Goal: Transaction & Acquisition: Purchase product/service

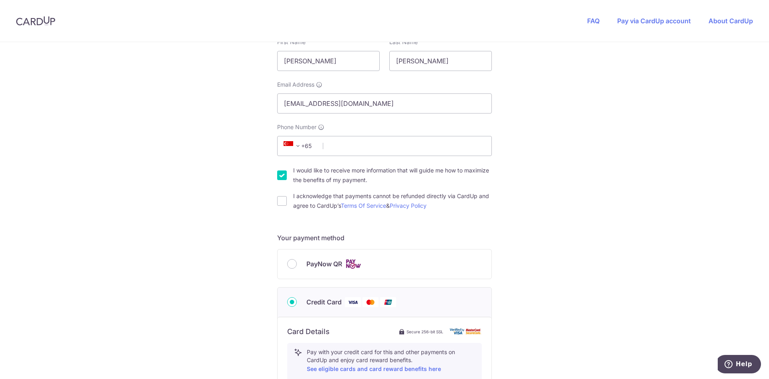
scroll to position [160, 0]
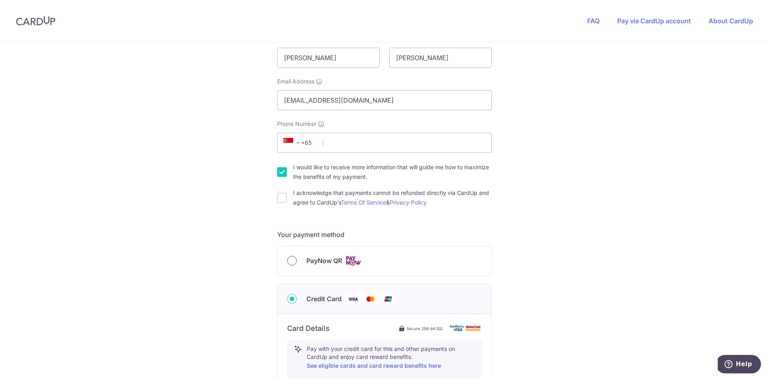
click at [288, 264] on input "PayNow QR" at bounding box center [292, 261] width 10 height 10
radio input "true"
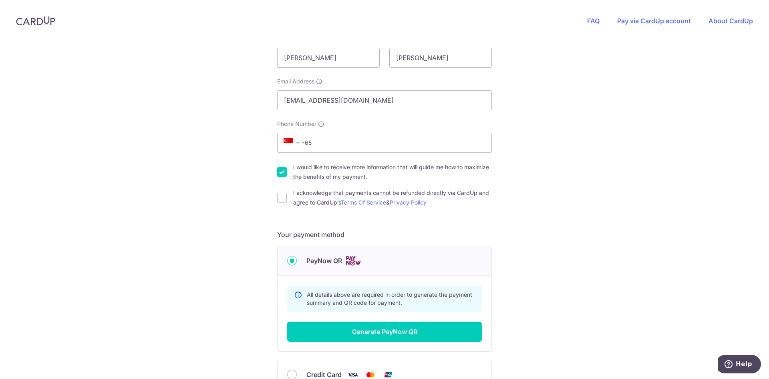
click at [277, 173] on input "I would like to receive more information that will guide me how to maximize the…" at bounding box center [282, 172] width 10 height 10
checkbox input "false"
click at [281, 196] on input "I acknowledge that payments cannot be refunded directly via CardUp and agree to…" at bounding box center [282, 198] width 10 height 10
checkbox input "true"
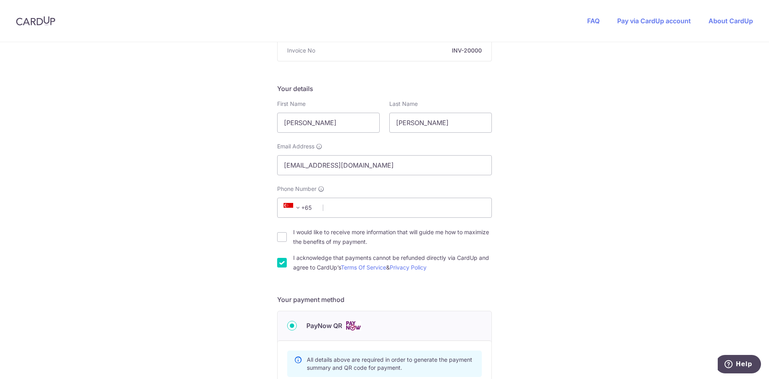
scroll to position [80, 0]
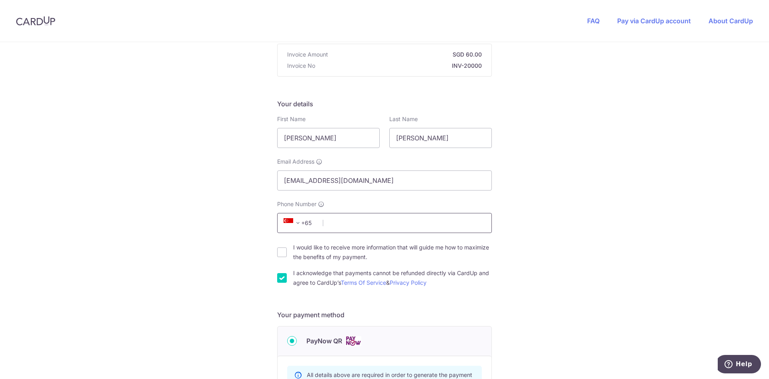
click at [365, 223] on input "Phone Number" at bounding box center [384, 223] width 215 height 20
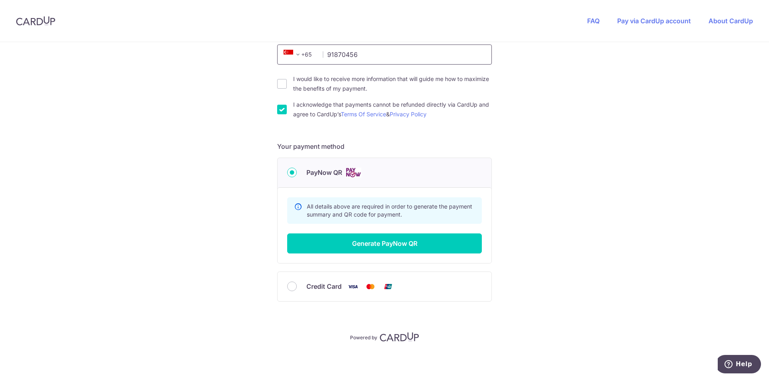
scroll to position [249, 0]
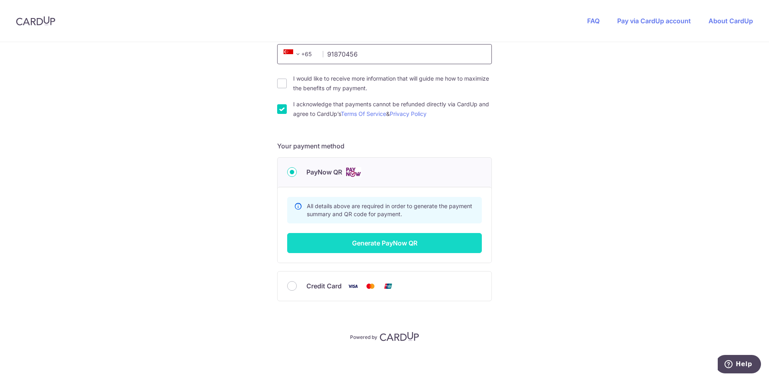
type input "91870456"
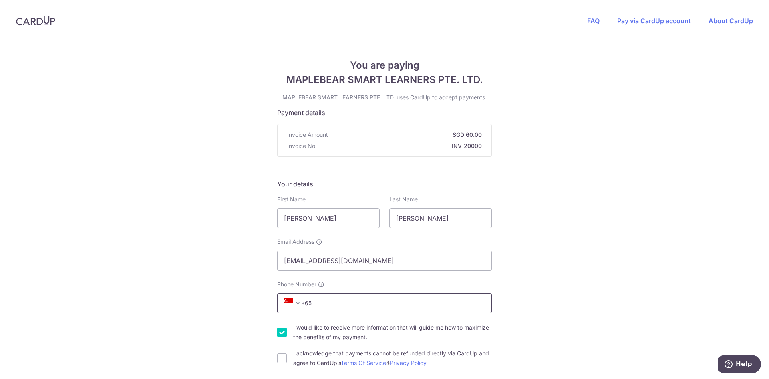
click at [338, 305] on input "Phone Number" at bounding box center [384, 303] width 215 height 20
click at [285, 330] on div "I would like to receive more information that will guide me how to maximize the…" at bounding box center [384, 332] width 215 height 19
click at [368, 308] on input "Phone Number" at bounding box center [384, 303] width 215 height 20
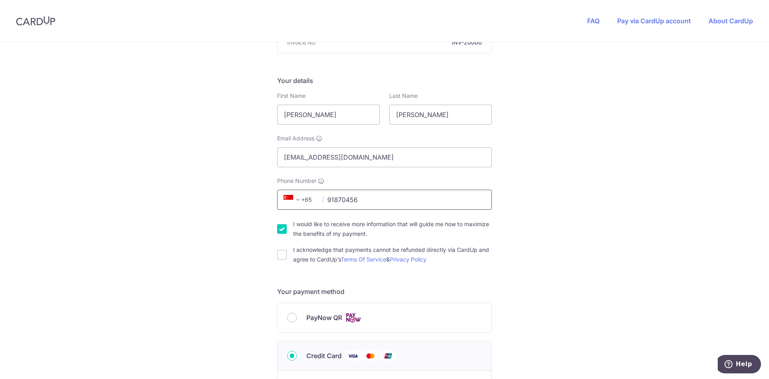
scroll to position [120, 0]
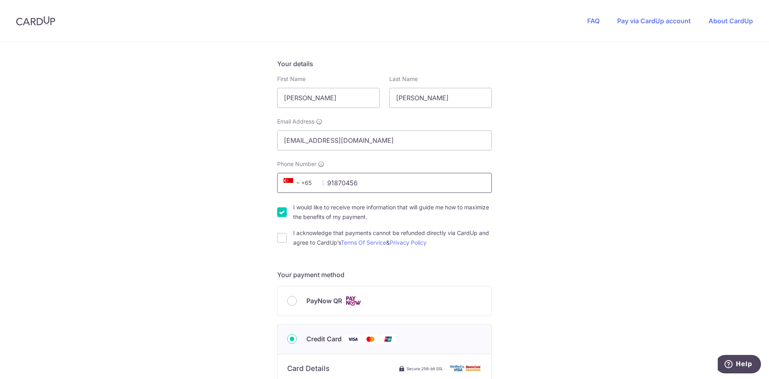
type input "91870456"
click at [277, 210] on input "I would like to receive more information that will guide me how to maximize the…" at bounding box center [282, 212] width 10 height 10
checkbox input "false"
click at [280, 241] on input "I acknowledge that payments cannot be refunded directly via CardUp and agree to…" at bounding box center [282, 238] width 10 height 10
checkbox input "true"
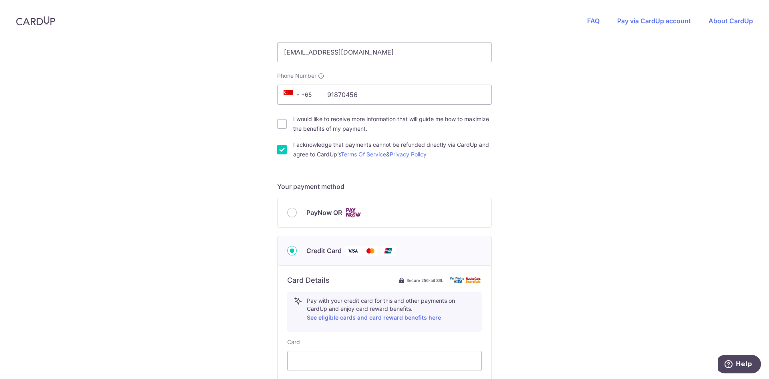
scroll to position [240, 0]
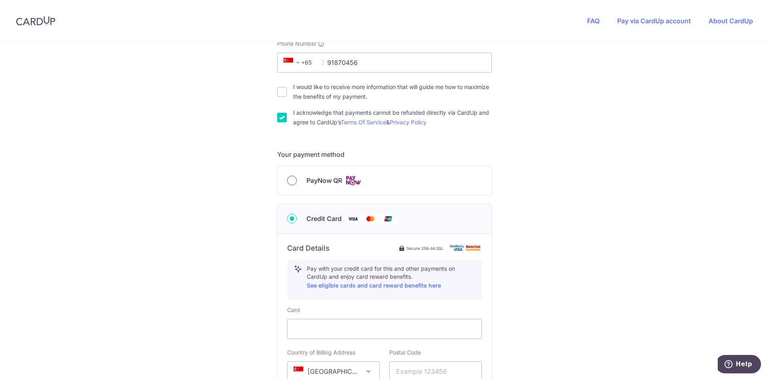
click at [289, 175] on input "PayNow QR" at bounding box center [292, 180] width 10 height 10
radio input "true"
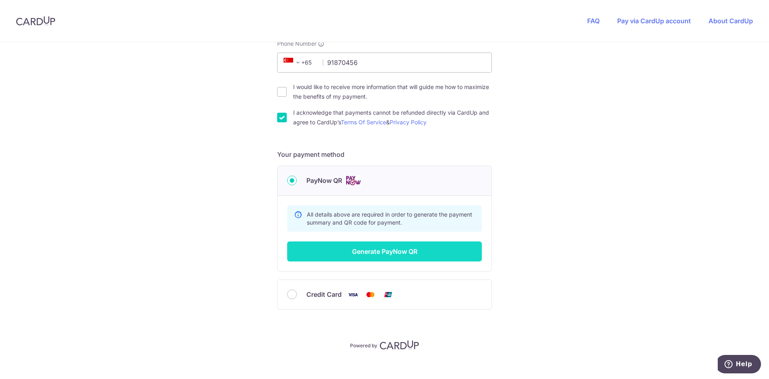
click at [386, 253] on button "Generate PayNow QR" at bounding box center [384, 251] width 195 height 20
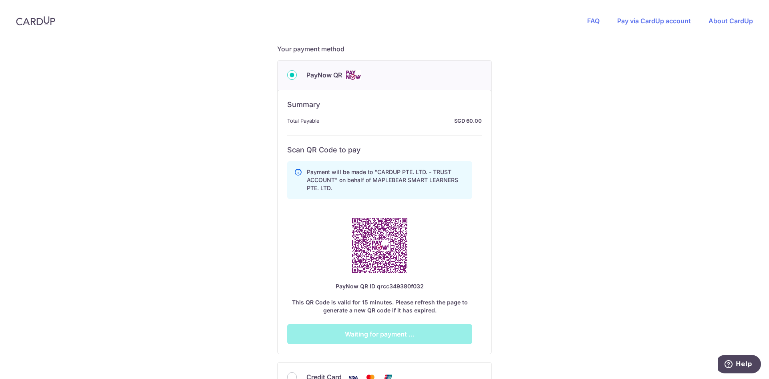
scroll to position [361, 0]
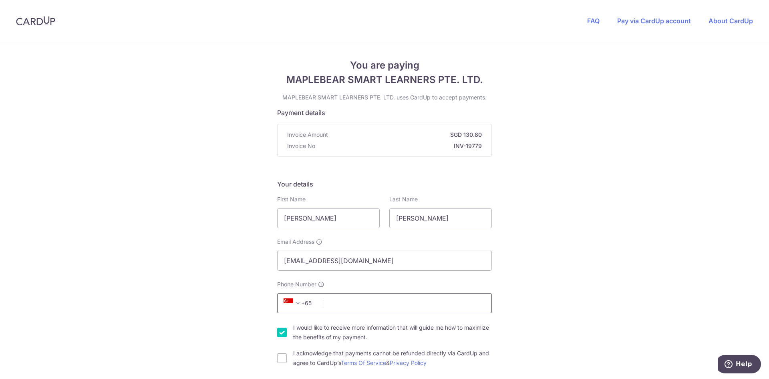
click at [355, 297] on input "Phone Number" at bounding box center [384, 303] width 215 height 20
type input "91870456"
click at [280, 337] on div "I would like to receive more information that will guide me how to maximize the…" at bounding box center [384, 332] width 215 height 19
click at [280, 333] on input "I would like to receive more information that will guide me how to maximize the…" at bounding box center [282, 332] width 10 height 10
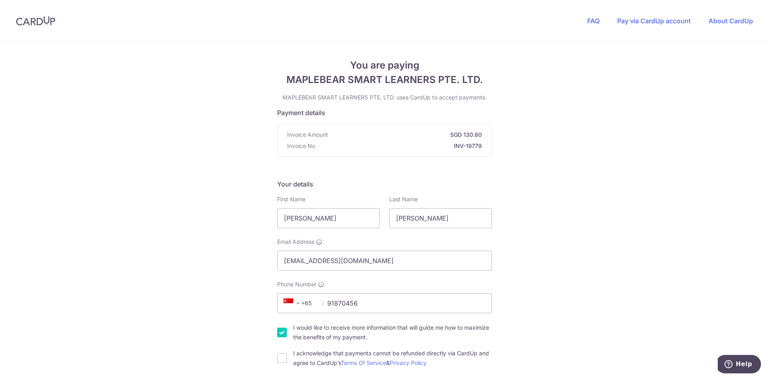
checkbox input "false"
click at [279, 352] on div "I acknowledge that payments cannot be refunded directly via CardUp and agree to…" at bounding box center [384, 357] width 215 height 19
click at [280, 358] on input "I acknowledge that payments cannot be refunded directly via CardUp and agree to…" at bounding box center [282, 358] width 10 height 10
checkbox input "true"
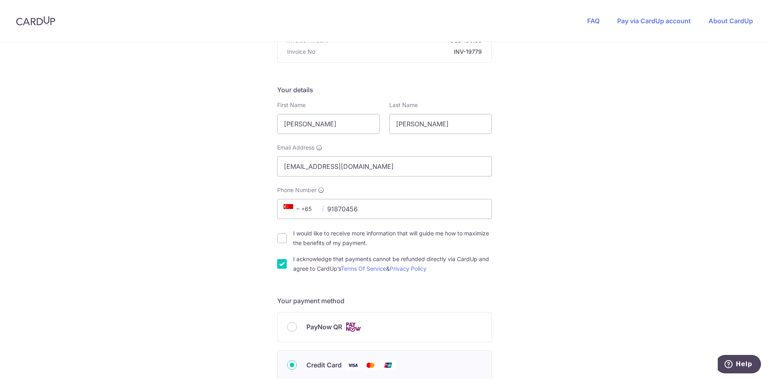
scroll to position [120, 0]
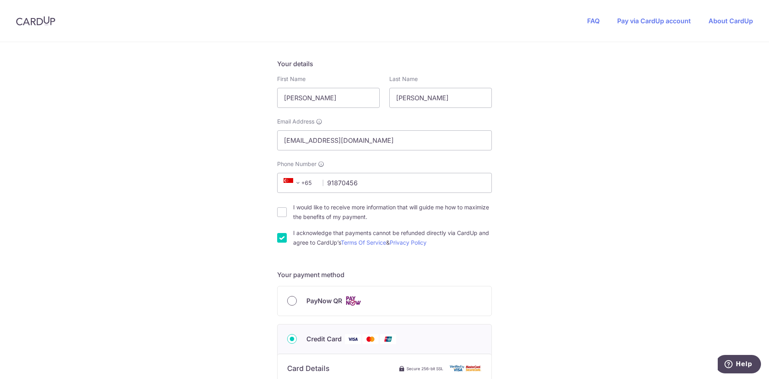
click at [290, 301] on input "PayNow QR" at bounding box center [292, 301] width 10 height 10
radio input "true"
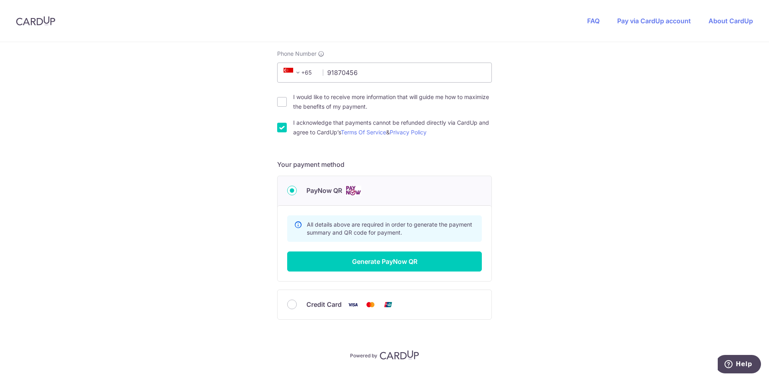
scroll to position [240, 0]
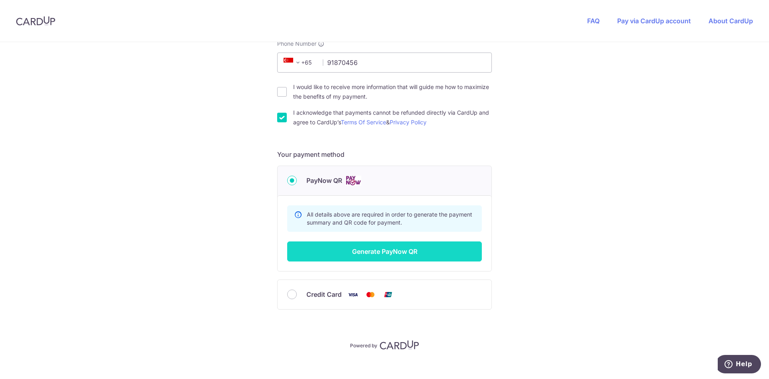
click at [354, 247] on button "Generate PayNow QR" at bounding box center [384, 251] width 195 height 20
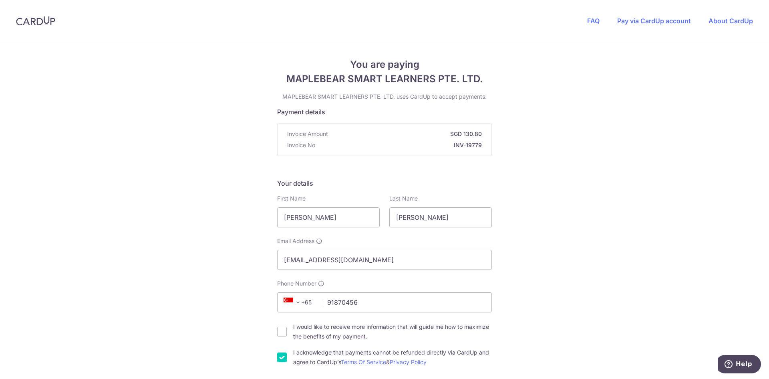
scroll to position [0, 0]
